Goal: Navigation & Orientation: Find specific page/section

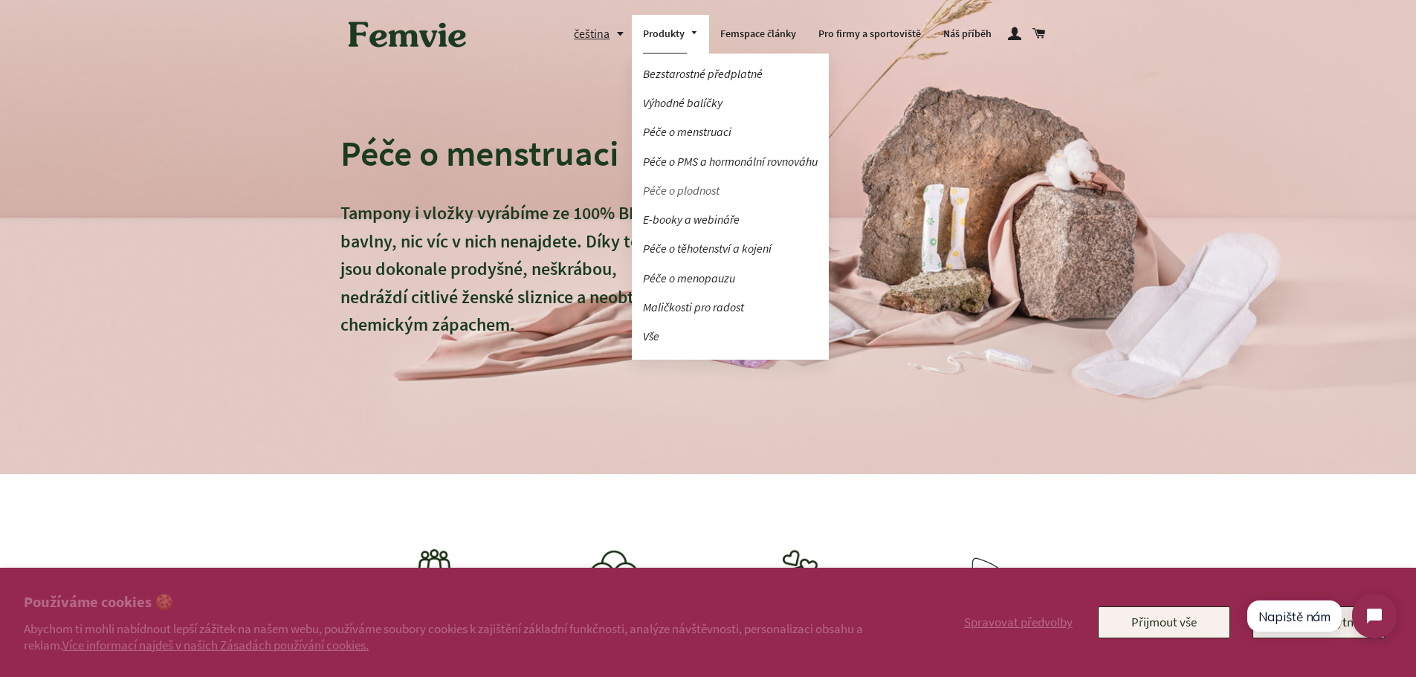
click at [691, 187] on link "Péče o plodnost" at bounding box center [730, 191] width 197 height 26
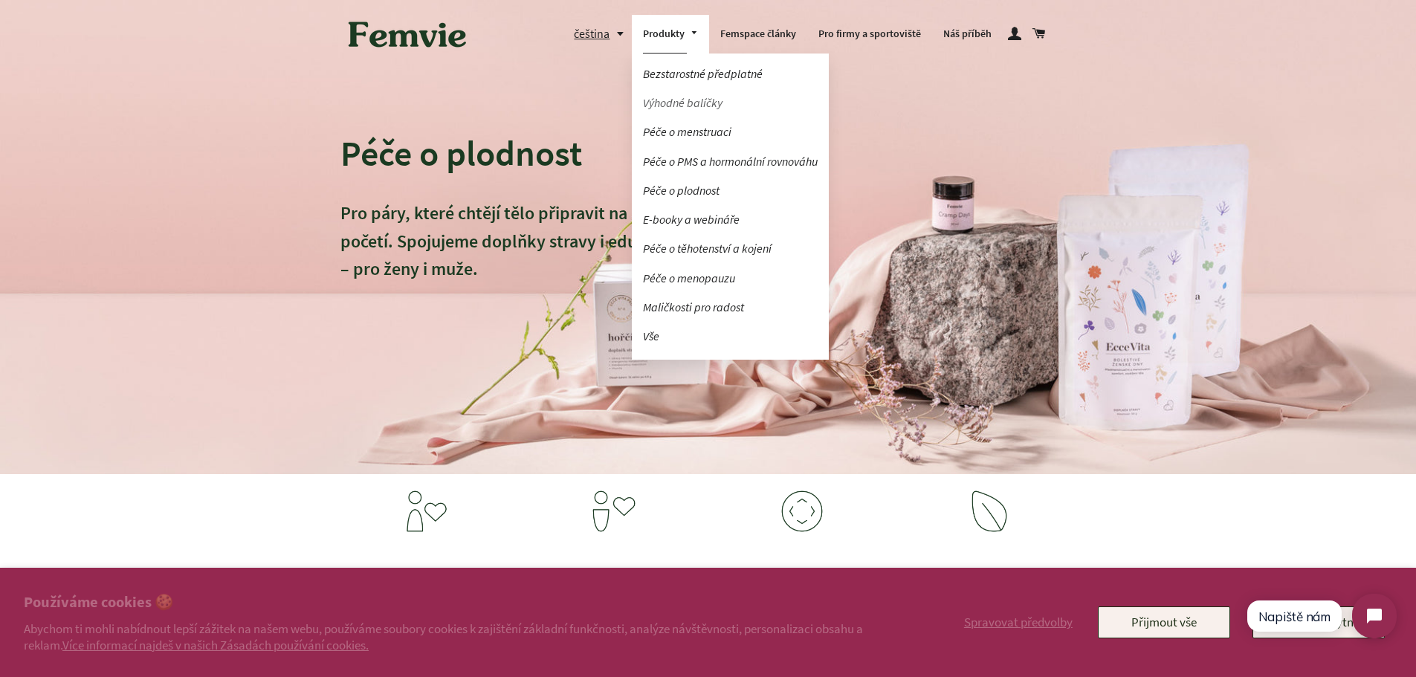
click at [672, 101] on link "Výhodné balíčky" at bounding box center [730, 103] width 197 height 26
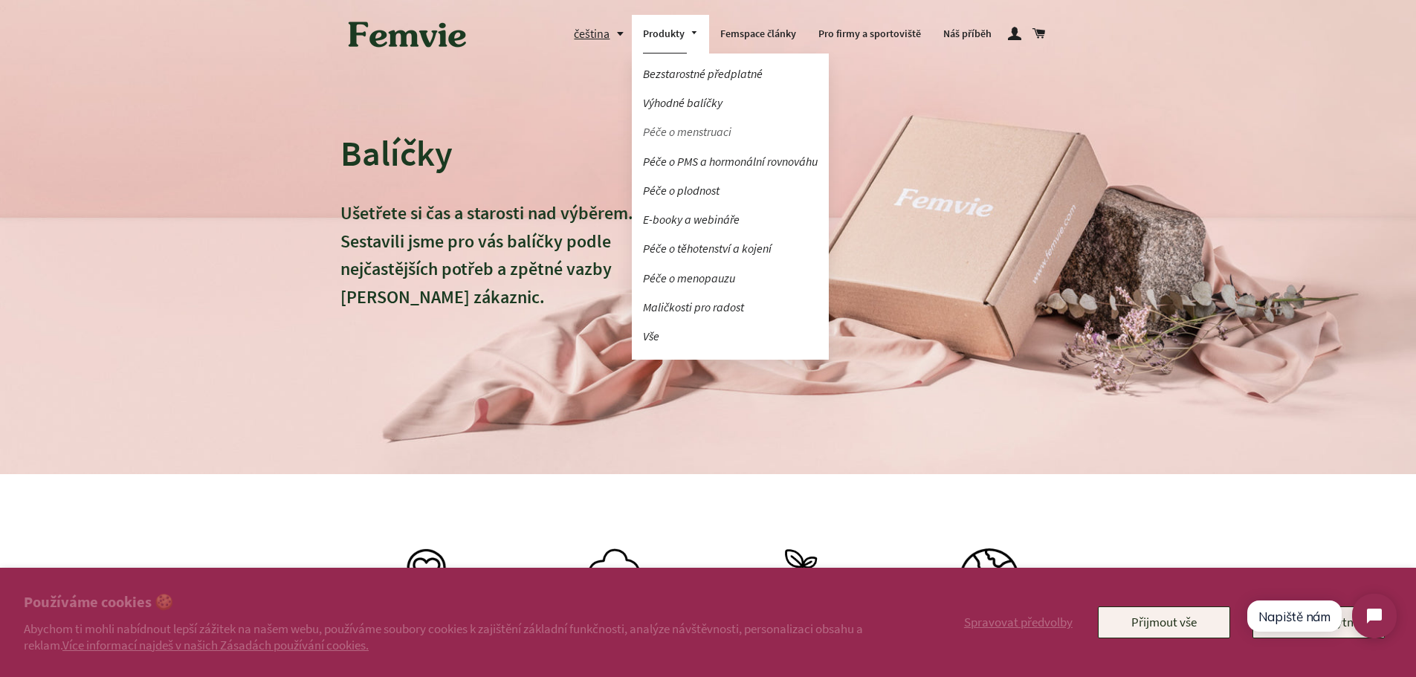
click at [662, 132] on link "Péče o menstruaci" at bounding box center [730, 132] width 197 height 26
